Goal: Task Accomplishment & Management: Use online tool/utility

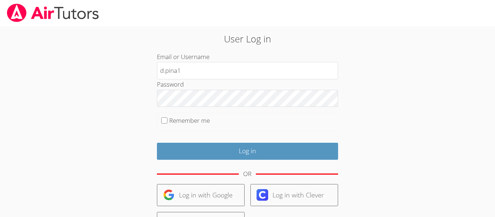
type input "[EMAIL_ADDRESS][DOMAIN_NAME]"
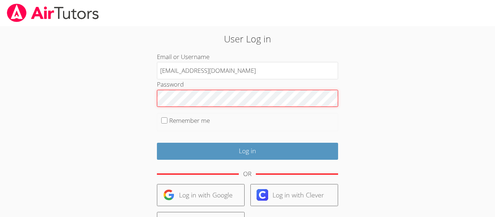
click at [157, 143] on input "Log in" at bounding box center [247, 151] width 181 height 17
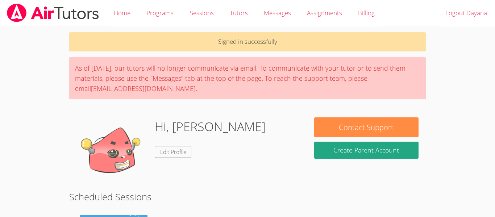
click at [301, 184] on div "Hi, Dayana Edit Profile" at bounding box center [188, 153] width 238 height 72
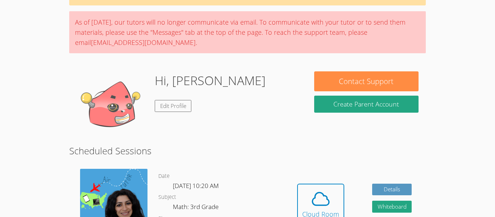
scroll to position [58, 0]
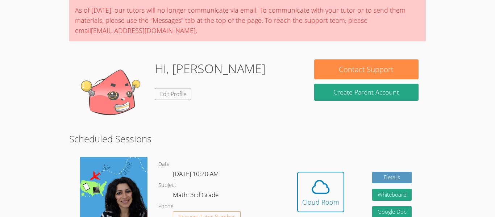
click at [301, 184] on button "Cloud Room" at bounding box center [320, 192] width 47 height 41
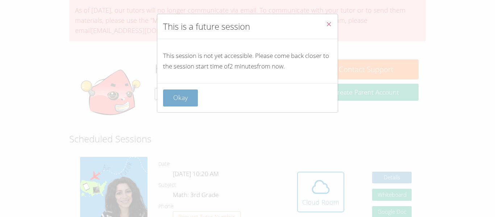
click at [176, 99] on button "Okay" at bounding box center [180, 97] width 35 height 17
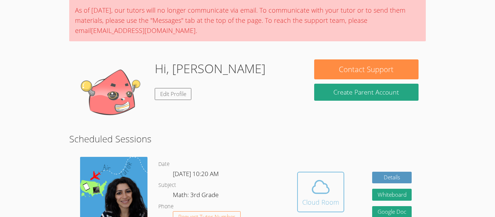
click at [319, 209] on button "Cloud Room" at bounding box center [320, 192] width 47 height 41
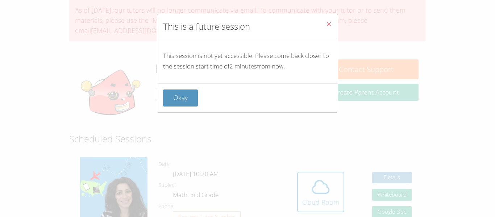
click at [329, 23] on icon "Close" at bounding box center [329, 24] width 6 height 6
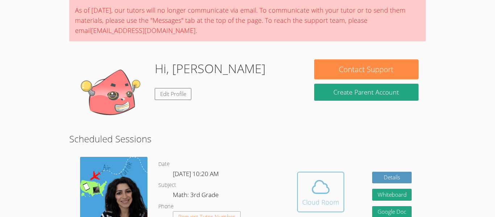
click at [302, 183] on button "Cloud Room" at bounding box center [320, 192] width 47 height 41
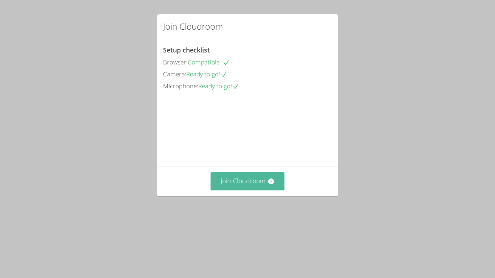
click at [268, 185] on icon at bounding box center [270, 181] width 7 height 7
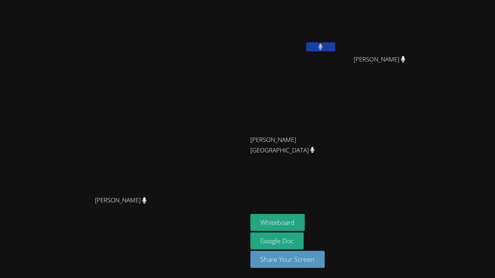
click at [336, 42] on video at bounding box center [293, 27] width 86 height 49
click at [323, 49] on icon at bounding box center [320, 47] width 4 height 6
click at [335, 45] on button at bounding box center [320, 46] width 29 height 9
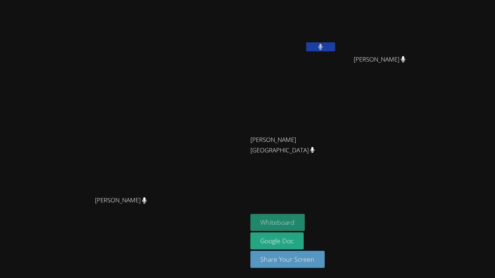
click at [305, 217] on button "Whiteboard" at bounding box center [277, 222] width 55 height 17
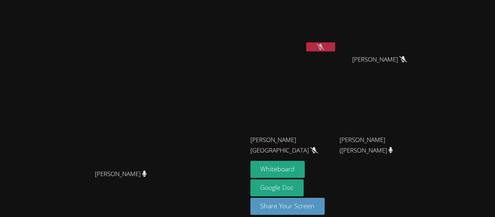
click at [324, 45] on icon at bounding box center [321, 47] width 8 height 6
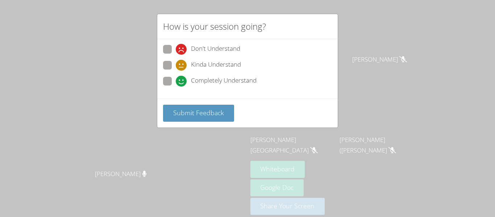
click at [206, 51] on span "Don't Understand" at bounding box center [215, 49] width 49 height 11
click at [182, 51] on input "Don't Understand" at bounding box center [179, 48] width 6 height 6
radio input "true"
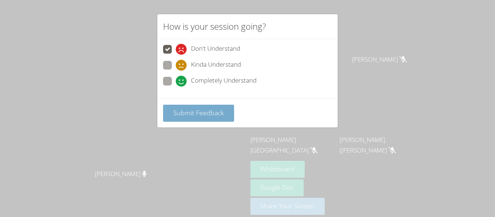
click at [209, 108] on span "Submit Feedback" at bounding box center [198, 112] width 51 height 9
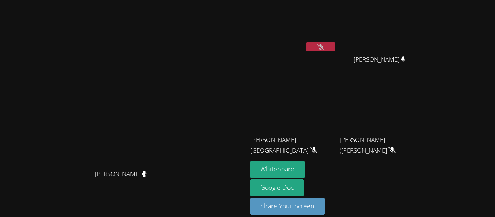
click at [335, 50] on button at bounding box center [320, 46] width 29 height 9
click at [323, 48] on icon at bounding box center [320, 47] width 4 height 6
click at [335, 51] on div at bounding box center [320, 47] width 29 height 11
click at [335, 48] on button at bounding box center [320, 46] width 29 height 9
click at [335, 44] on button at bounding box center [320, 46] width 29 height 9
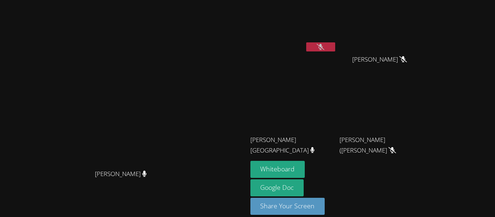
click at [324, 49] on icon at bounding box center [321, 47] width 8 height 6
